Goal: Transaction & Acquisition: Purchase product/service

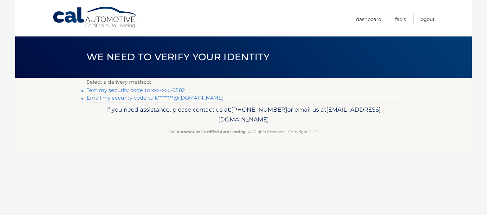
click at [180, 89] on link "Text my security code to xxx-xxx-9582" at bounding box center [135, 90] width 98 height 6
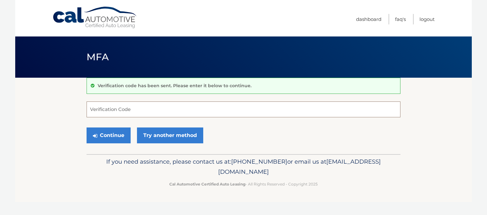
click at [193, 109] on input "Verification Code" at bounding box center [243, 109] width 314 height 16
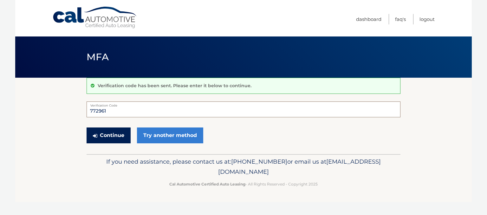
type input "772961"
click at [118, 136] on button "Continue" at bounding box center [108, 135] width 44 height 16
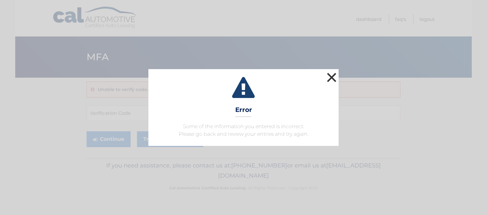
click at [332, 80] on button "×" at bounding box center [331, 77] width 13 height 13
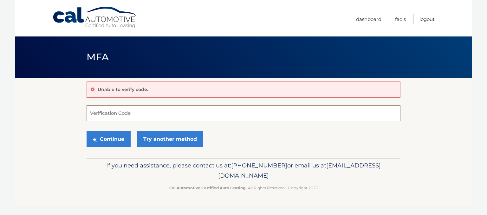
click at [156, 112] on input "Verification Code" at bounding box center [243, 113] width 314 height 16
type input "772861"
click at [124, 140] on button "Continue" at bounding box center [108, 139] width 44 height 16
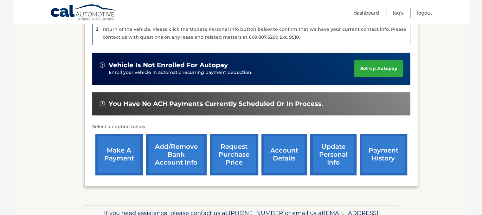
scroll to position [190, 0]
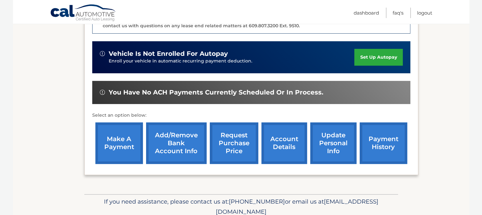
click at [141, 131] on link "make a payment" at bounding box center [119, 142] width 48 height 41
click at [128, 130] on link "make a payment" at bounding box center [119, 142] width 48 height 41
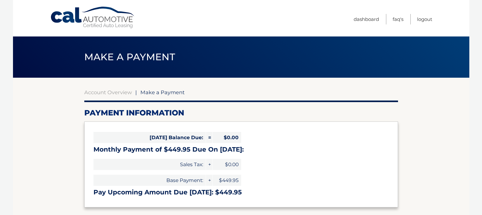
select select "ZGZiNDhiZWUtZmNmNS00YjNlLWE2ODMtM2IxZGYyMjNhMDc1"
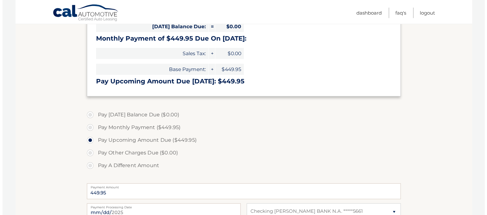
scroll to position [238, 0]
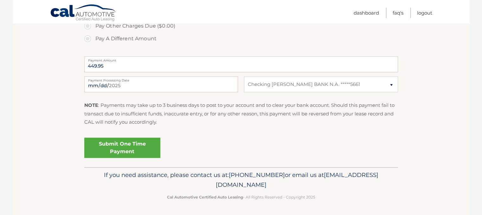
click at [144, 149] on link "Submit One Time Payment" at bounding box center [122, 147] width 76 height 20
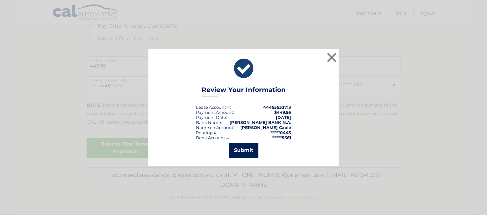
click at [243, 153] on button "Submit" at bounding box center [243, 150] width 29 height 15
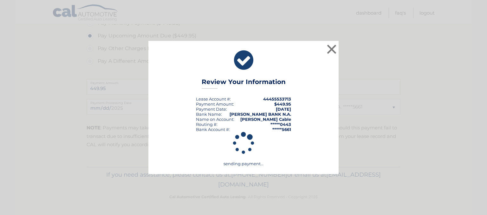
scroll to position [215, 0]
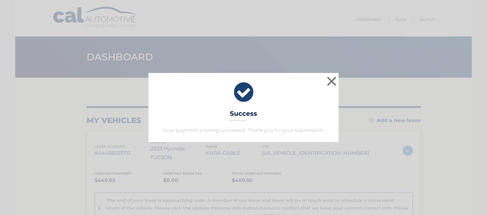
click at [482, 116] on div "× Success Your payment is being processed. Thank you for your submission. Loadi…" at bounding box center [243, 107] width 487 height 215
